Goal: Task Accomplishment & Management: Manage account settings

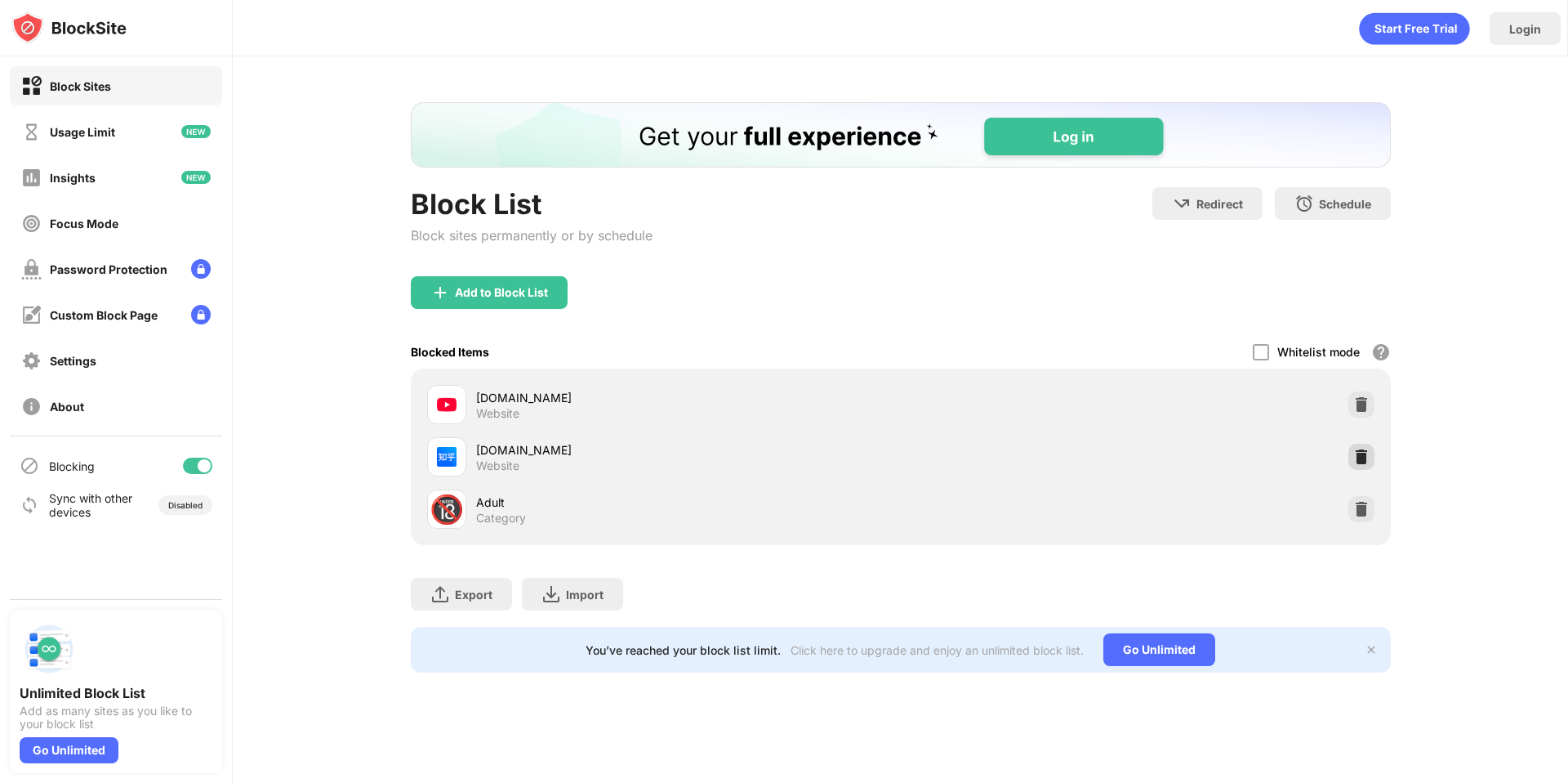
click at [1361, 451] on img at bounding box center [1361, 456] width 16 height 16
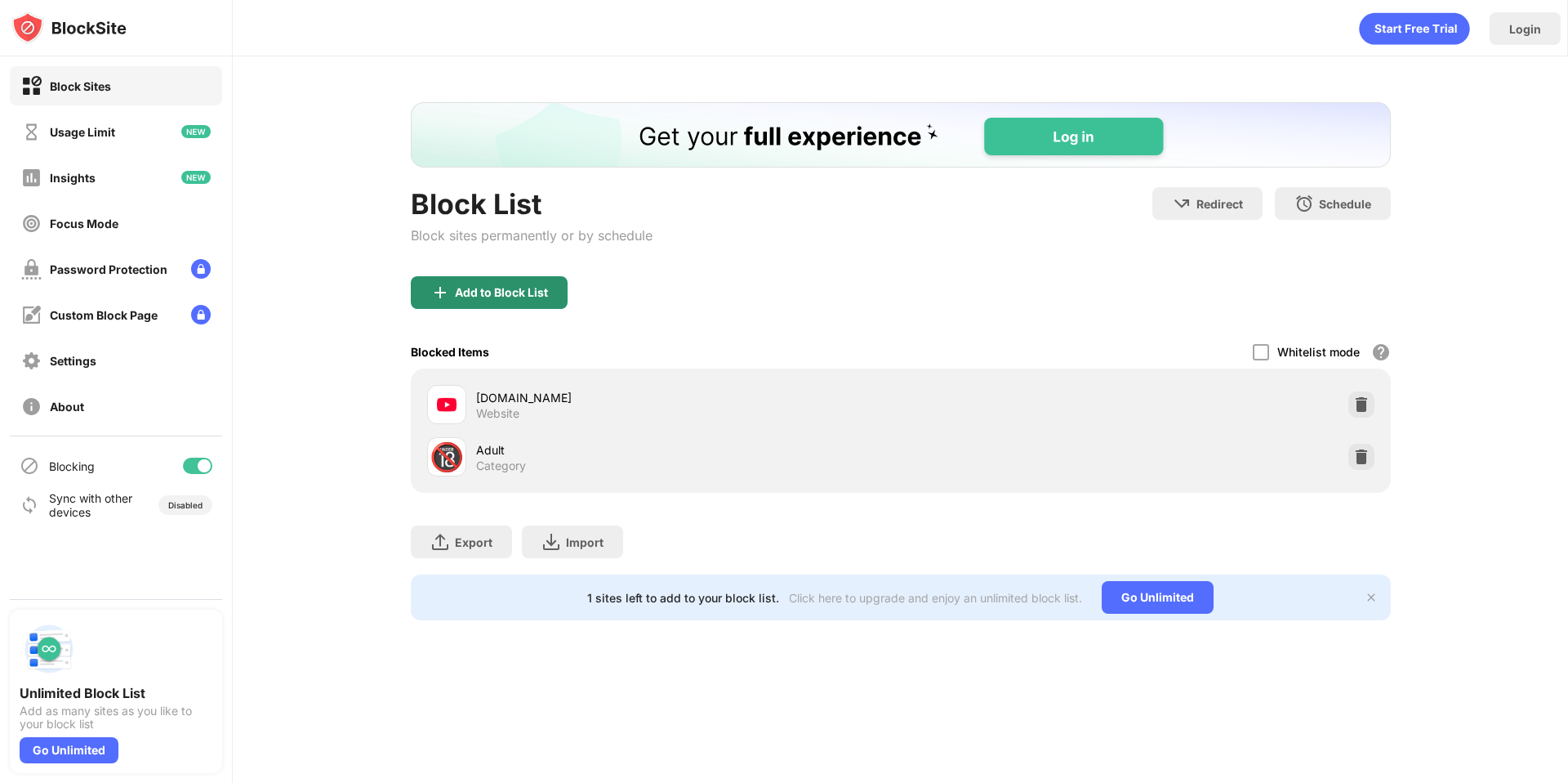
click at [464, 288] on div "Add to Block List" at bounding box center [501, 293] width 93 height 13
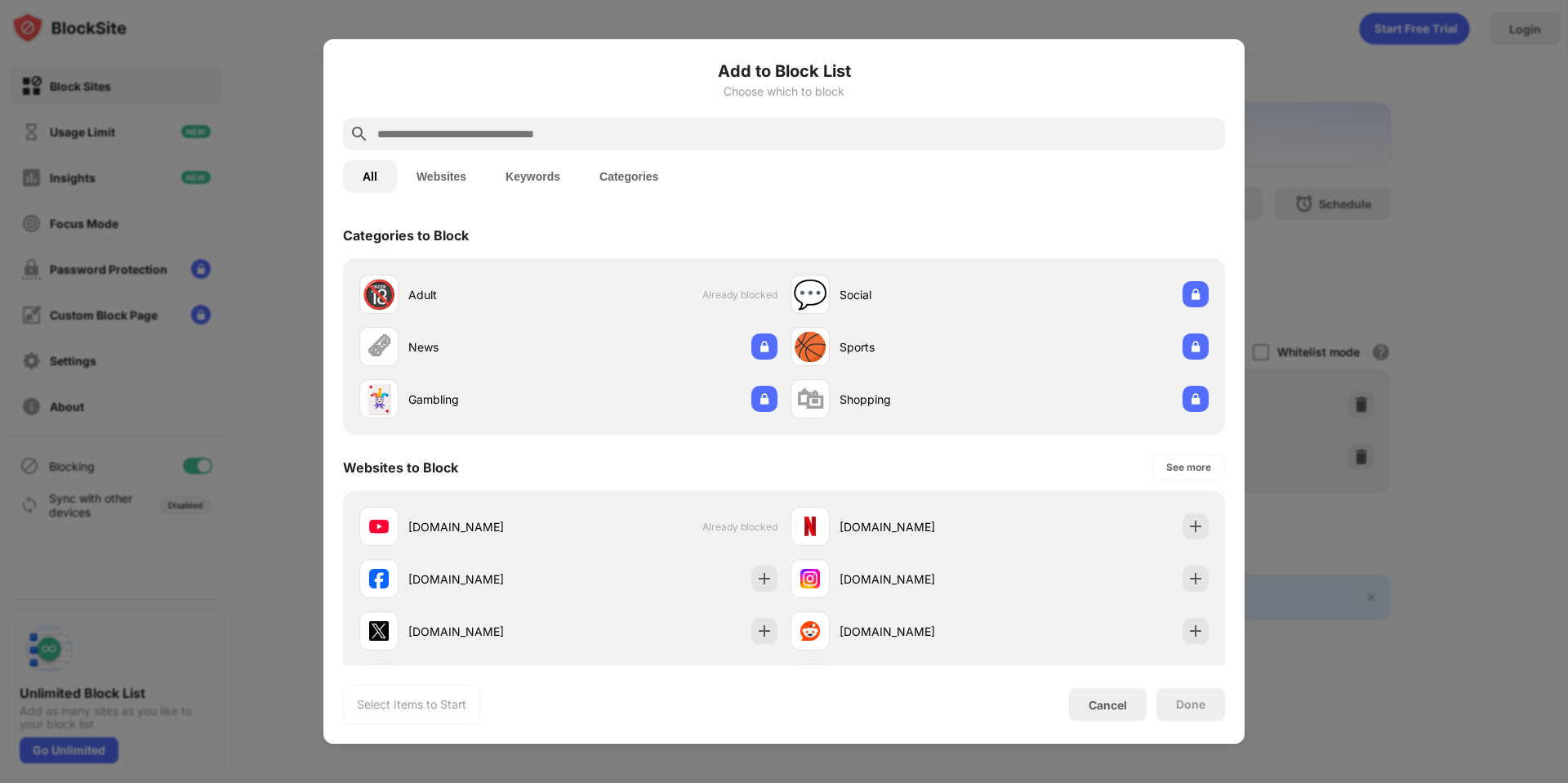
click at [498, 141] on input "text" at bounding box center [797, 134] width 842 height 20
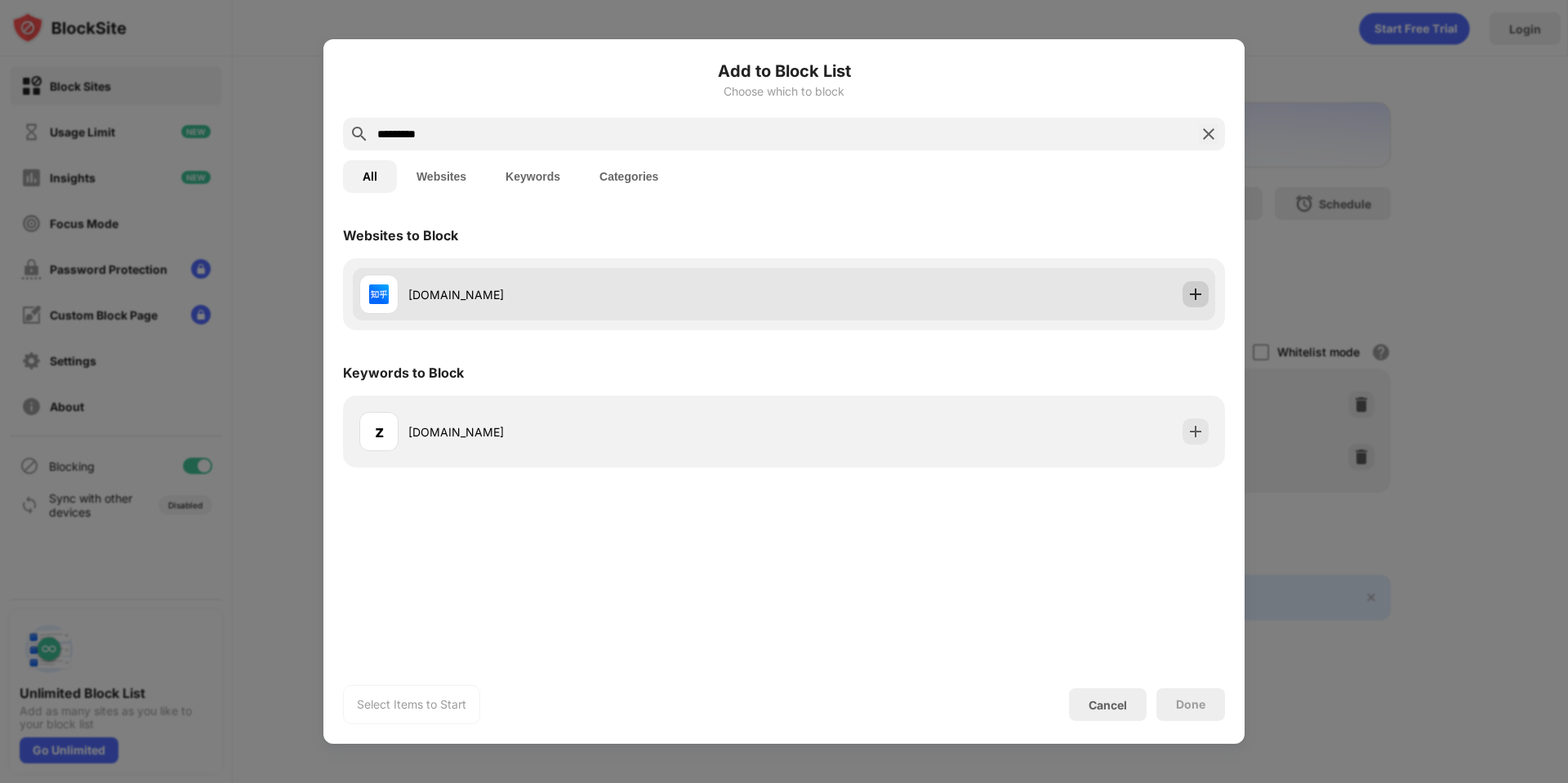
type input "*********"
click at [1203, 290] on img at bounding box center [1195, 294] width 16 height 16
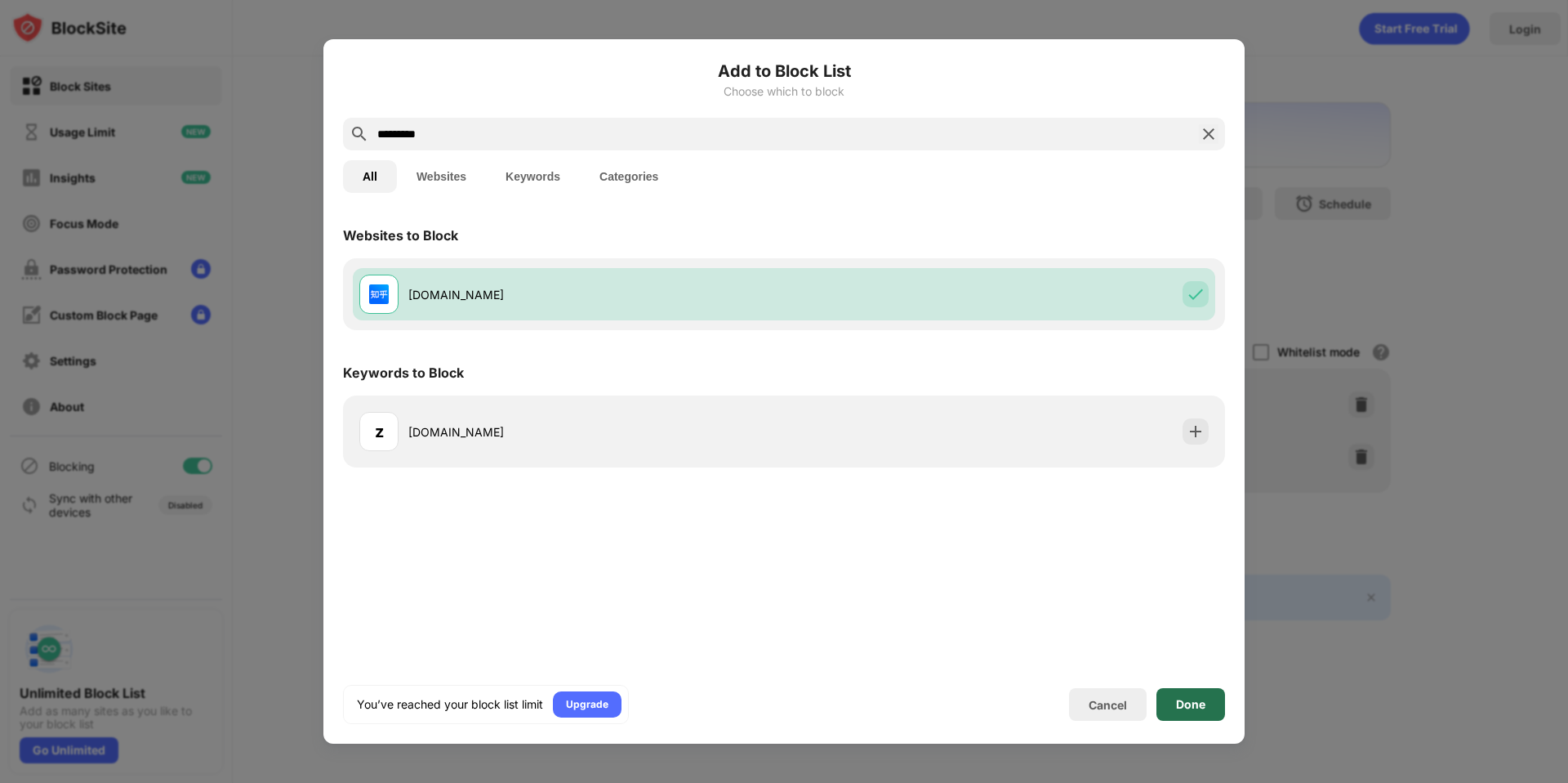
click at [1195, 718] on div "Done" at bounding box center [1191, 704] width 68 height 32
